Goal: Task Accomplishment & Management: Use online tool/utility

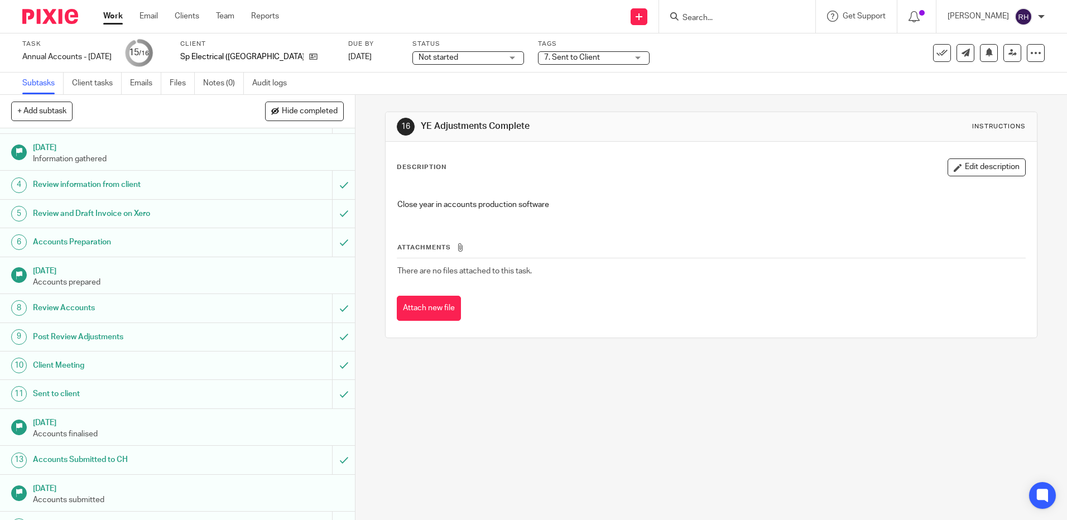
scroll to position [101, 0]
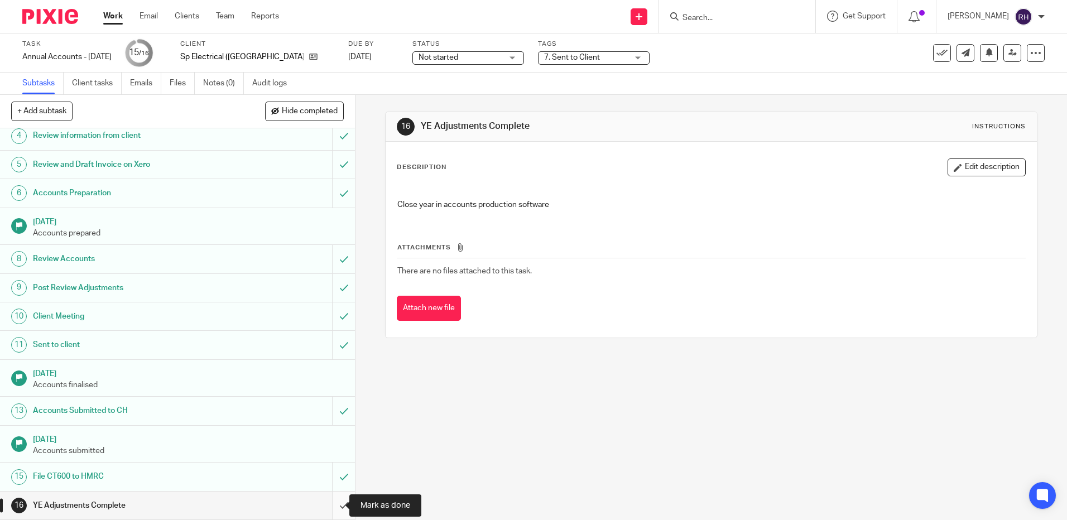
click at [335, 510] on input "submit" at bounding box center [177, 506] width 355 height 28
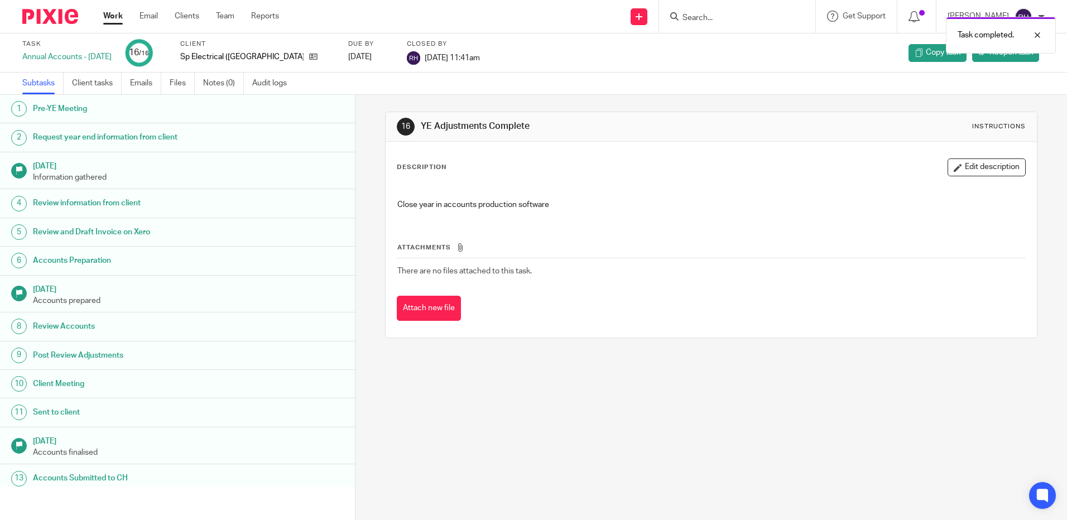
click at [56, 15] on img at bounding box center [50, 16] width 56 height 15
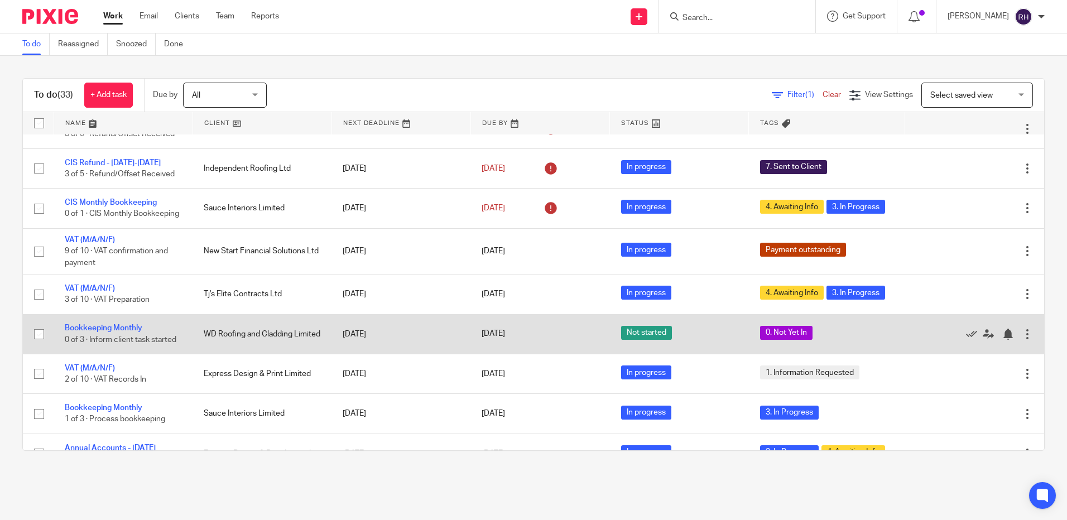
scroll to position [167, 0]
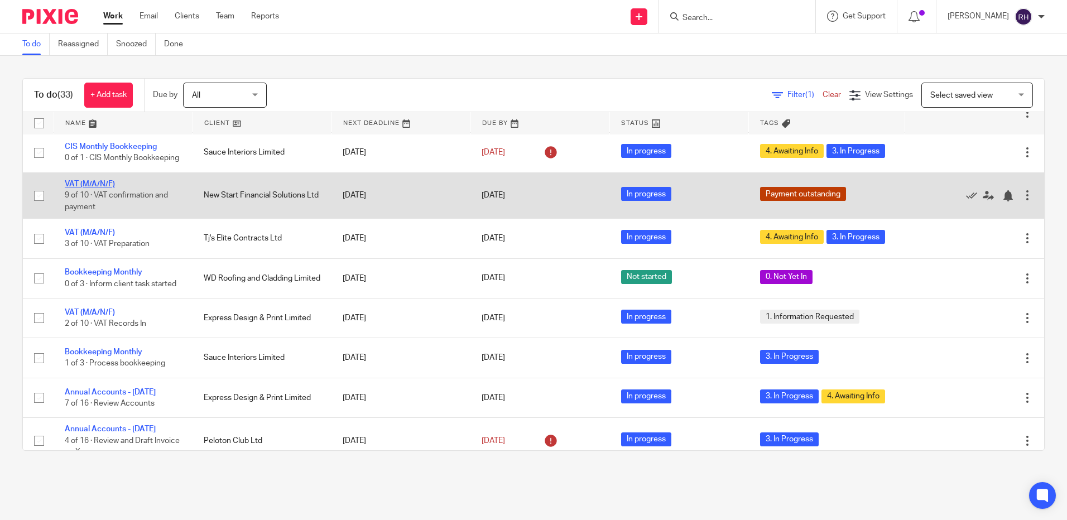
click at [104, 187] on link "VAT (M/A/N/F)" at bounding box center [90, 184] width 50 height 8
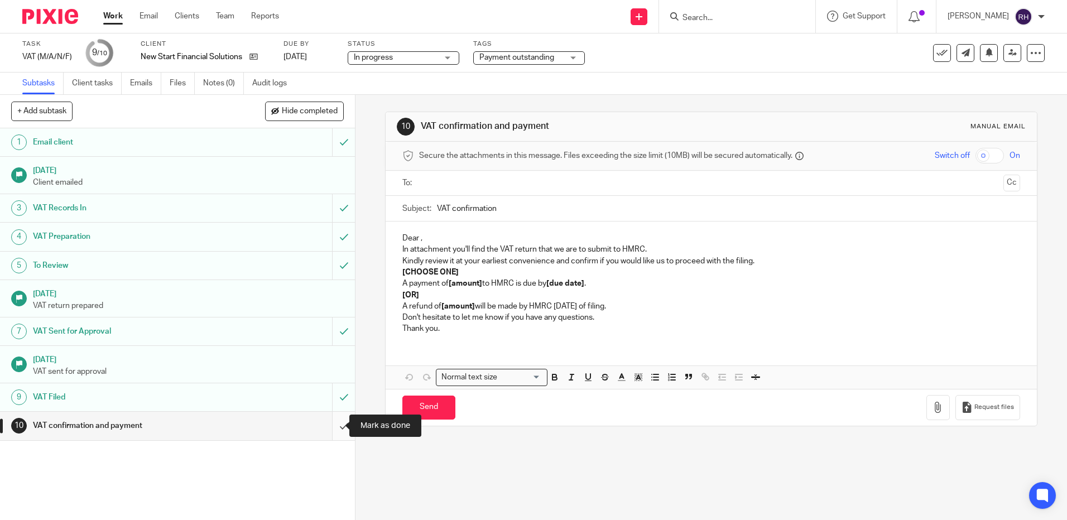
click at [334, 425] on input "submit" at bounding box center [177, 426] width 355 height 28
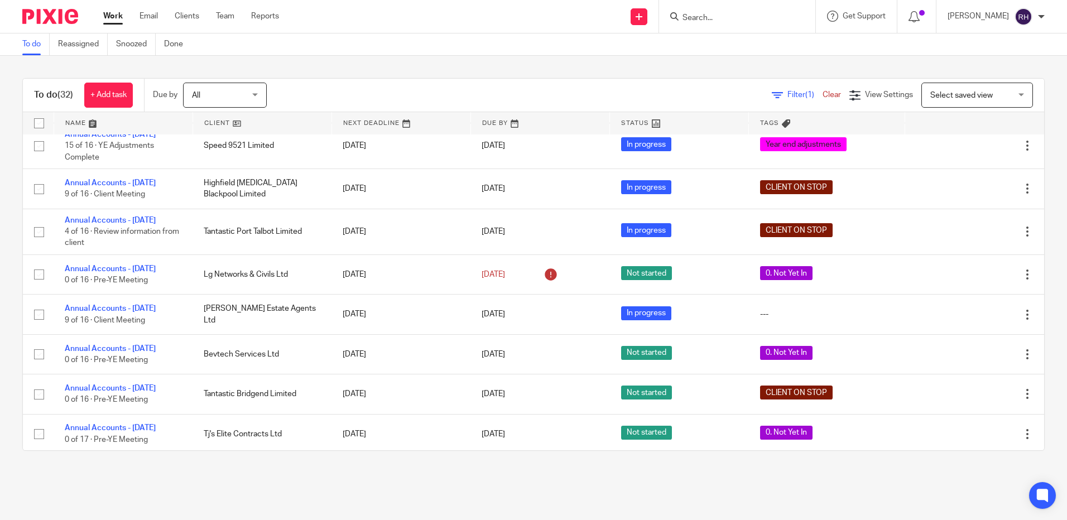
scroll to position [614, 0]
